Goal: Information Seeking & Learning: Find specific fact

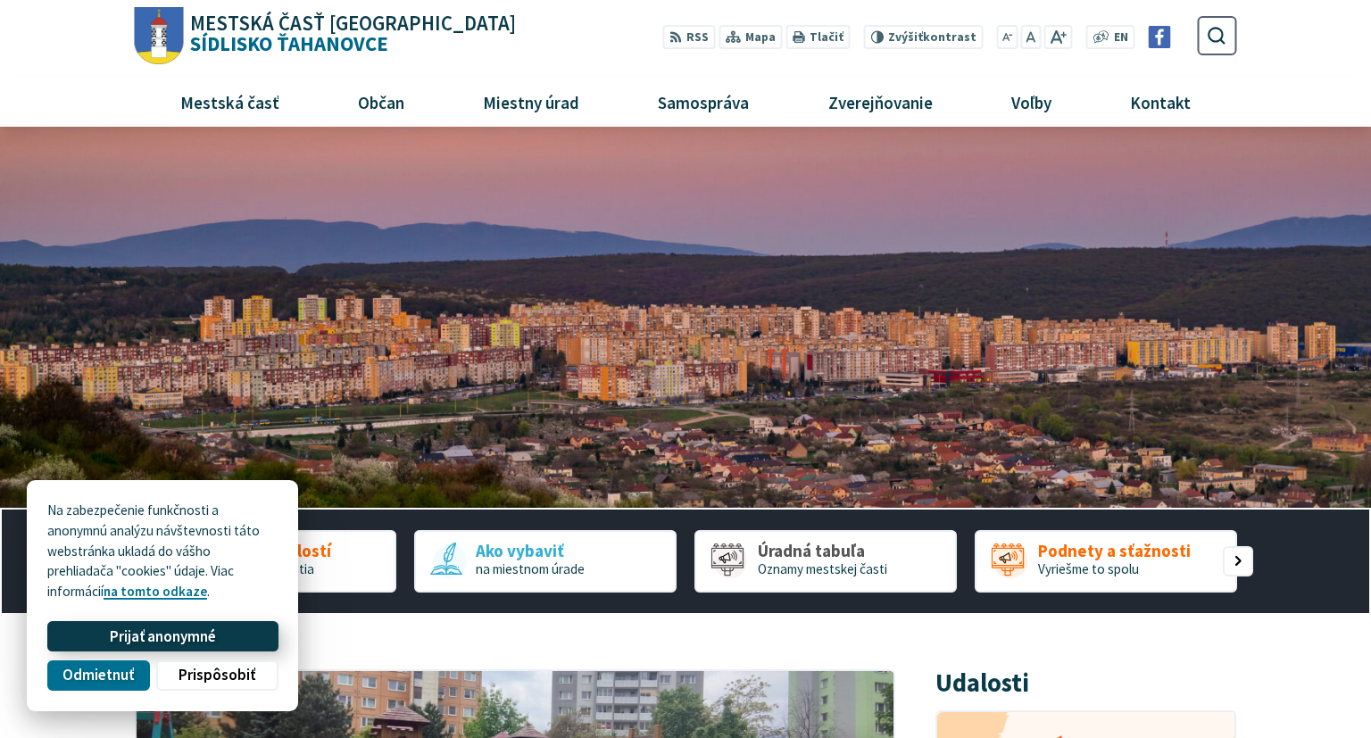
click at [145, 648] on button "Prijať anonymné" at bounding box center [162, 636] width 230 height 30
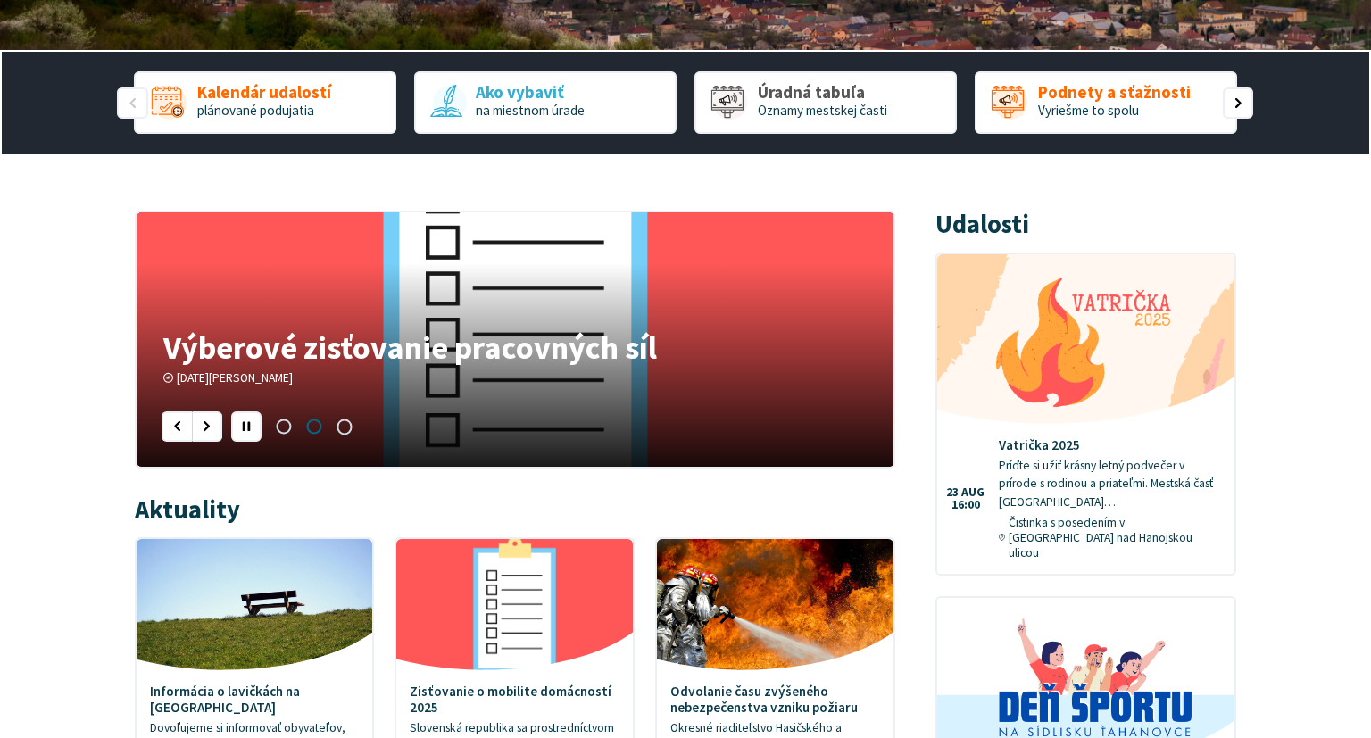
scroll to position [471, 0]
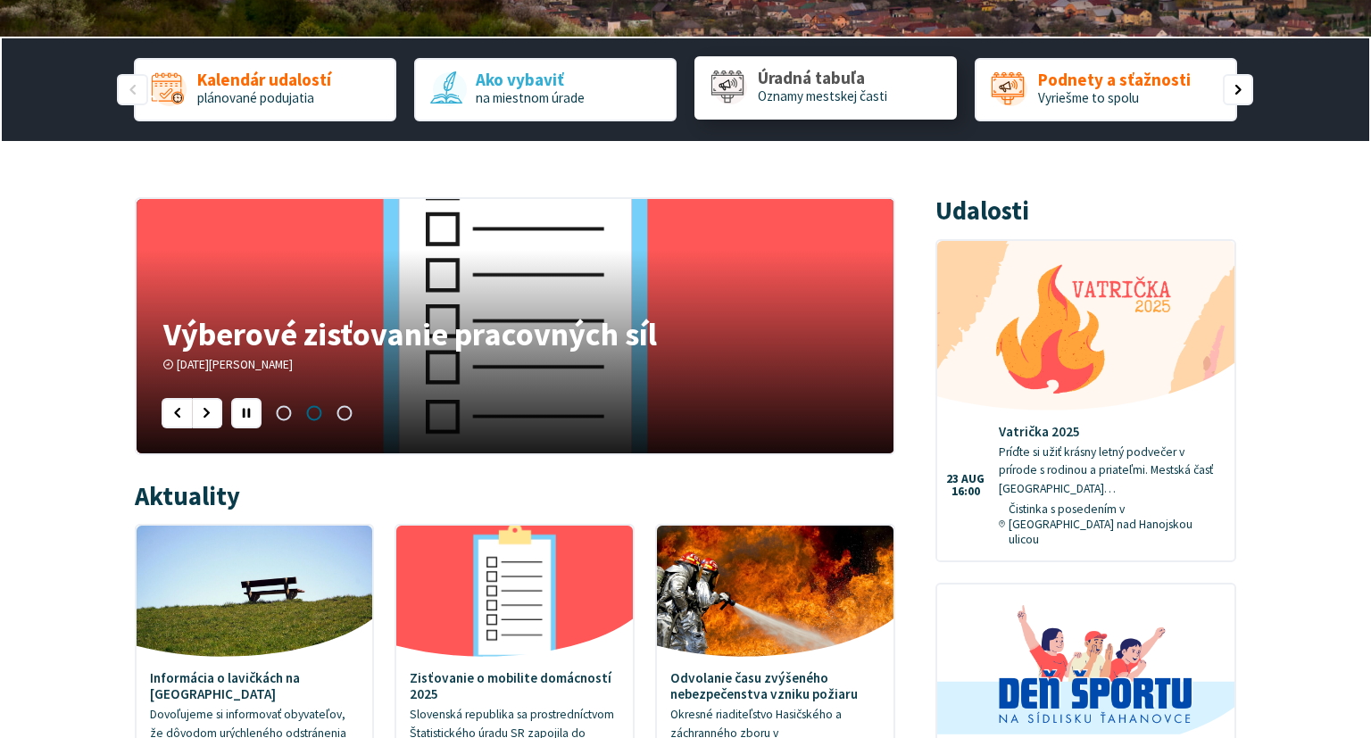
click at [862, 102] on span "Oznamy mestskej časti" at bounding box center [822, 95] width 129 height 17
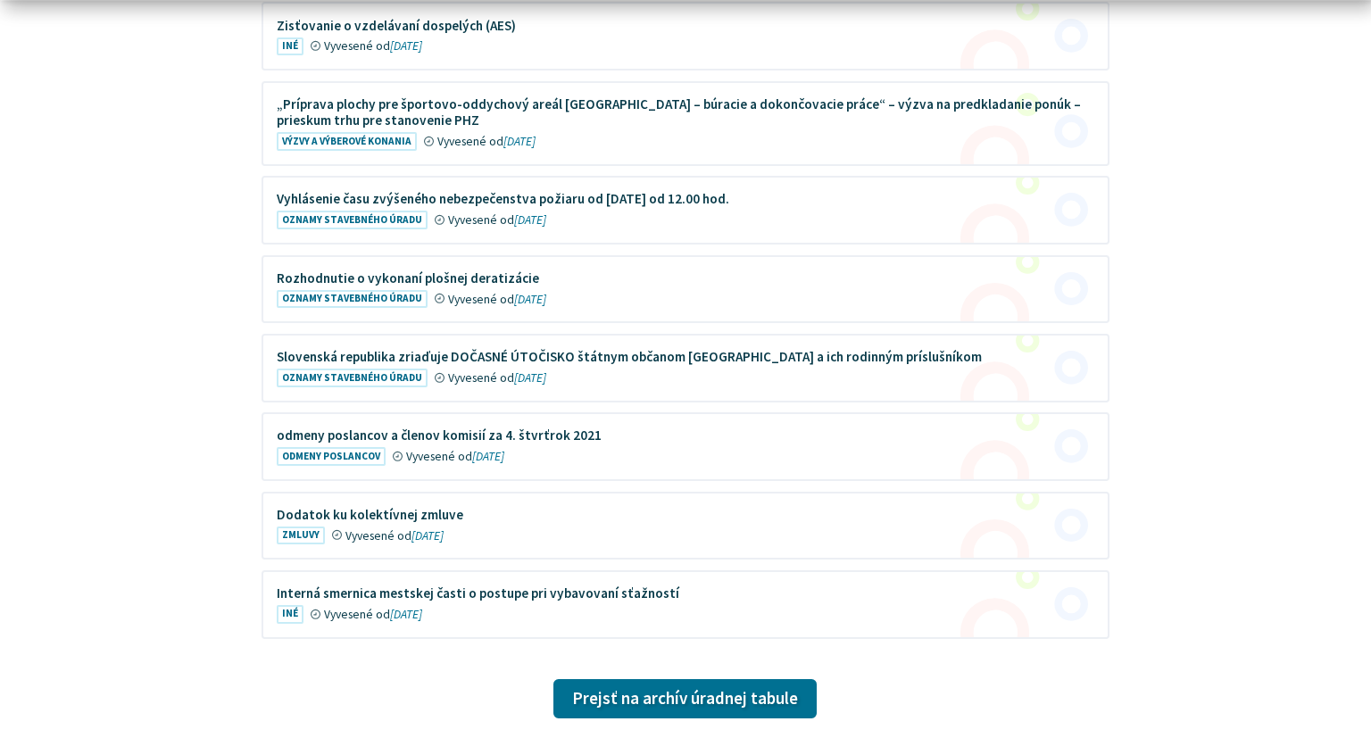
scroll to position [5185, 0]
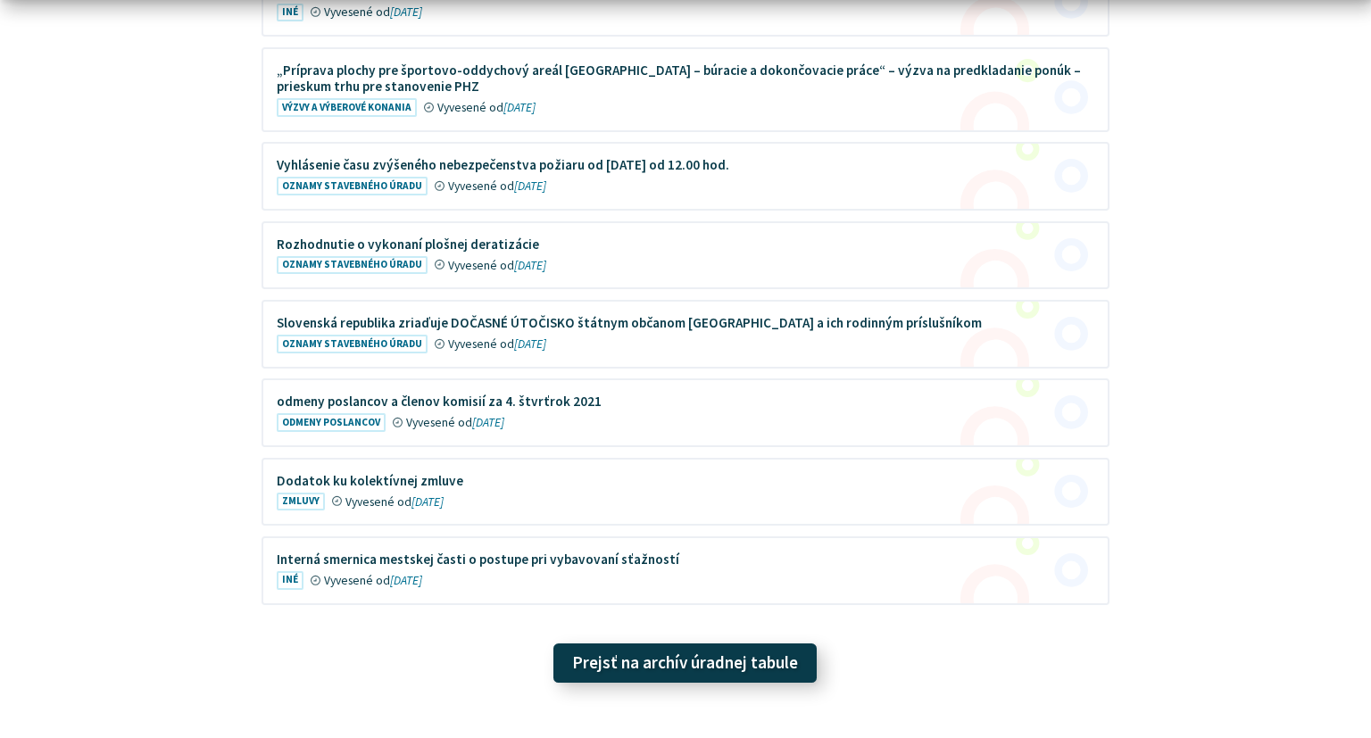
click at [716, 644] on link "Prejsť na archív úradnej tabule" at bounding box center [685, 663] width 263 height 39
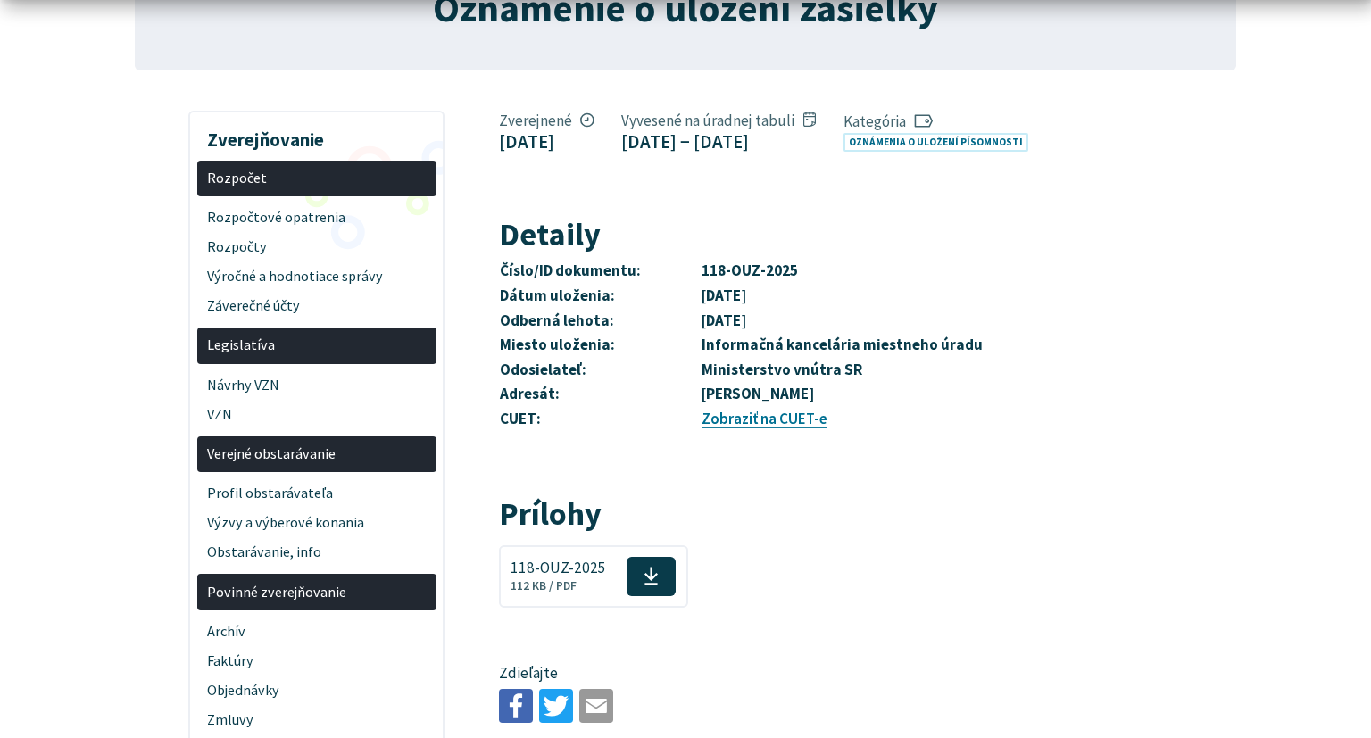
scroll to position [282, 0]
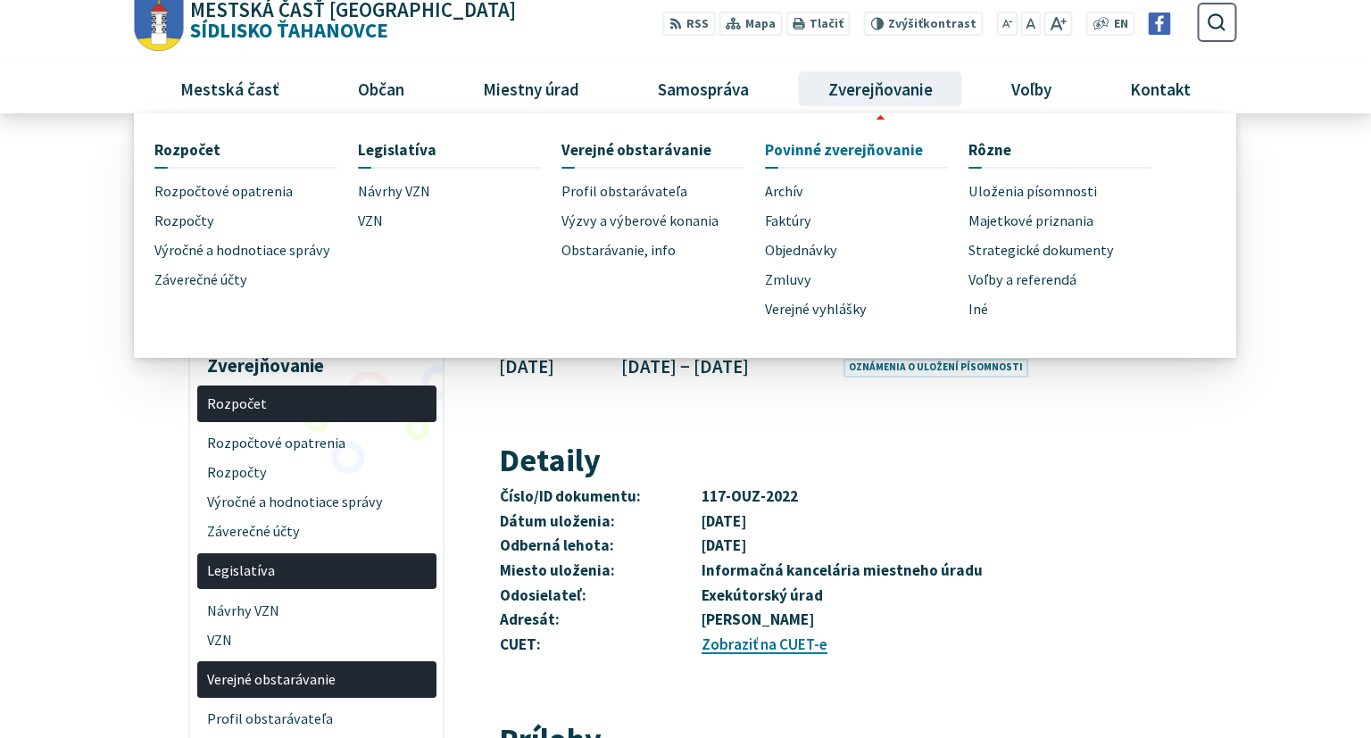
scroll to position [188, 0]
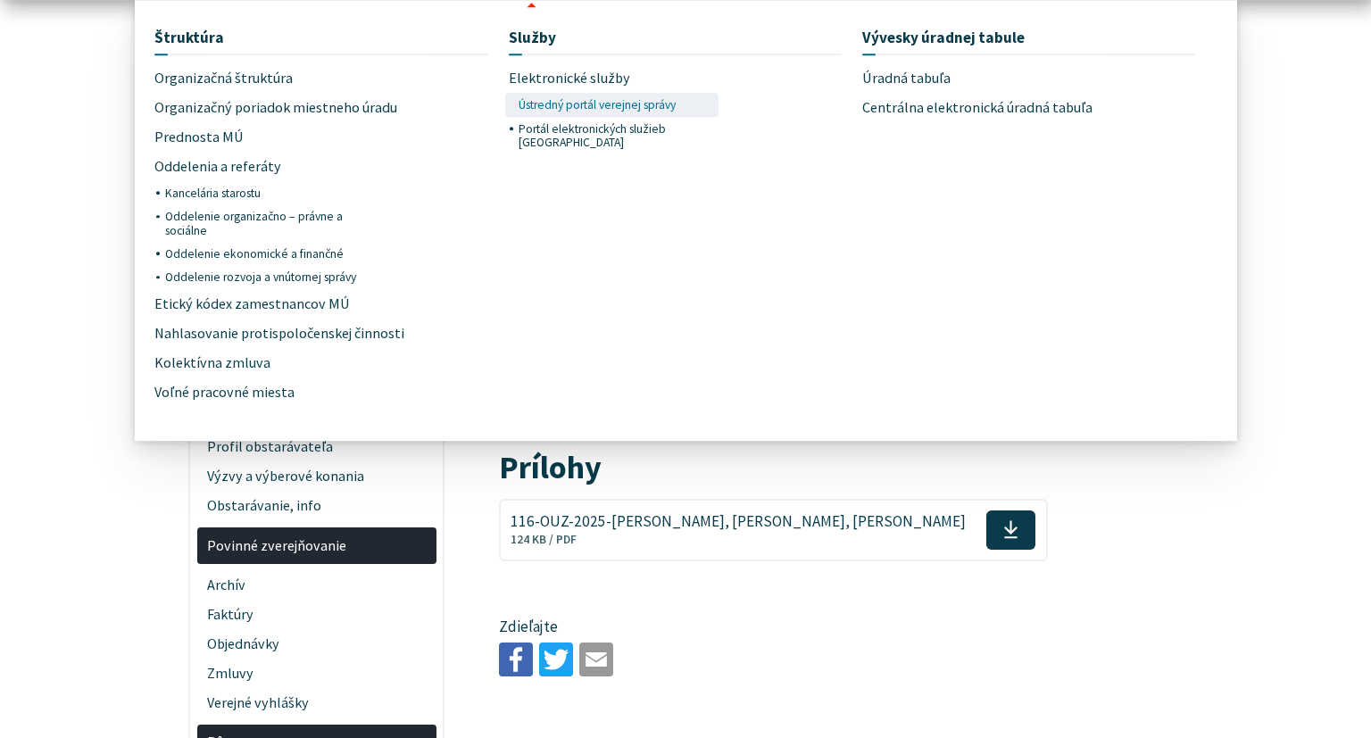
scroll to position [377, 0]
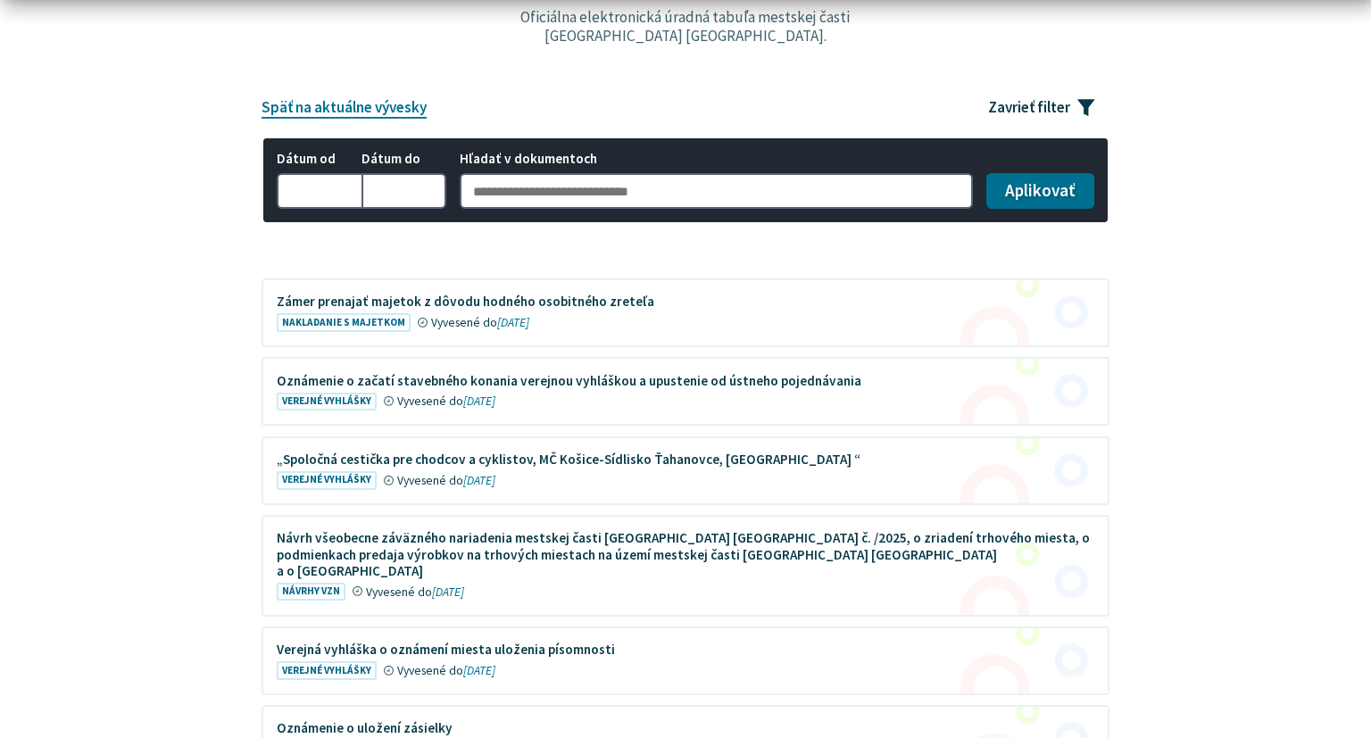
scroll to position [282, 0]
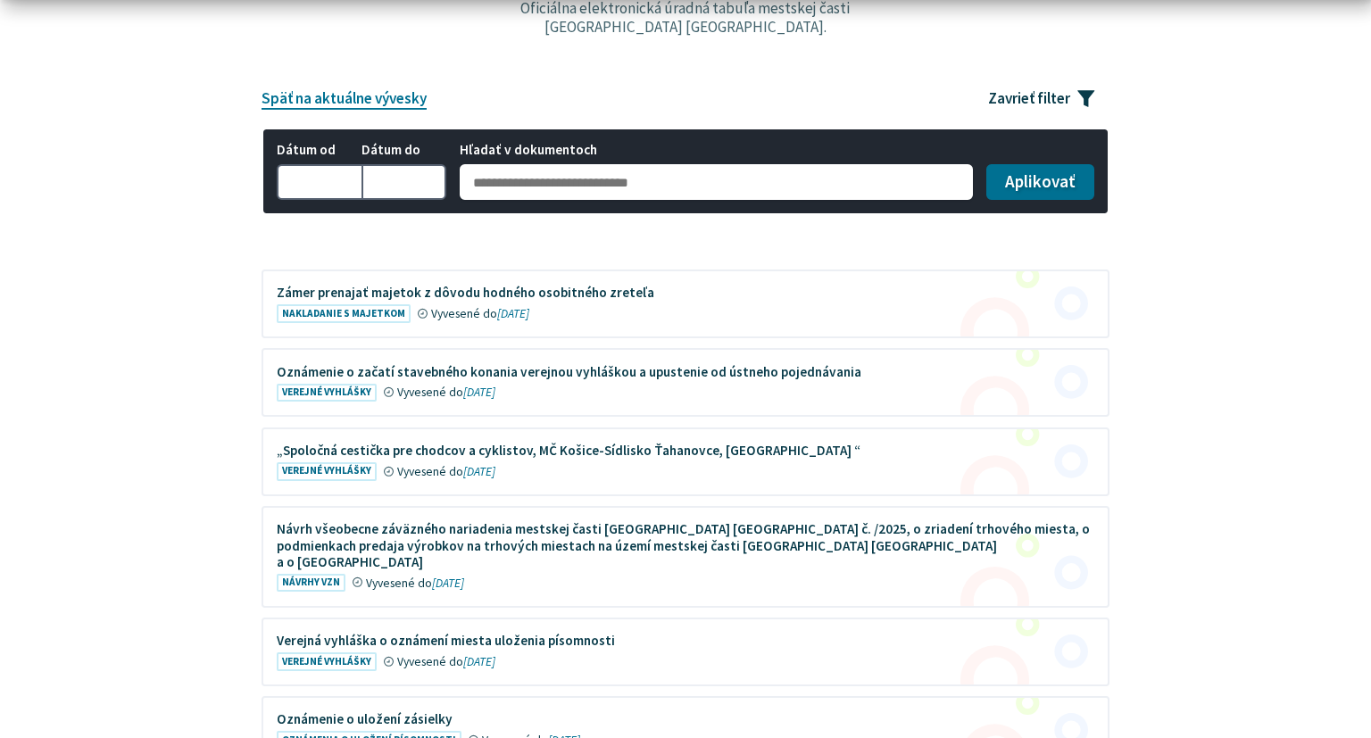
click at [560, 196] on input "Hľadať v dokumentoch" at bounding box center [716, 182] width 512 height 36
type input "**********"
click at [987, 164] on button "Aplikovať vybrané filtre" at bounding box center [1041, 182] width 108 height 36
